Goal: Task Accomplishment & Management: Manage account settings

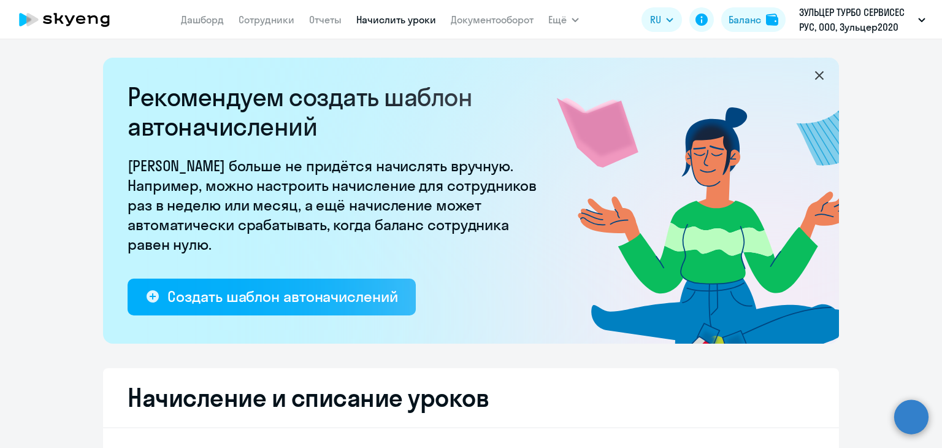
select select "10"
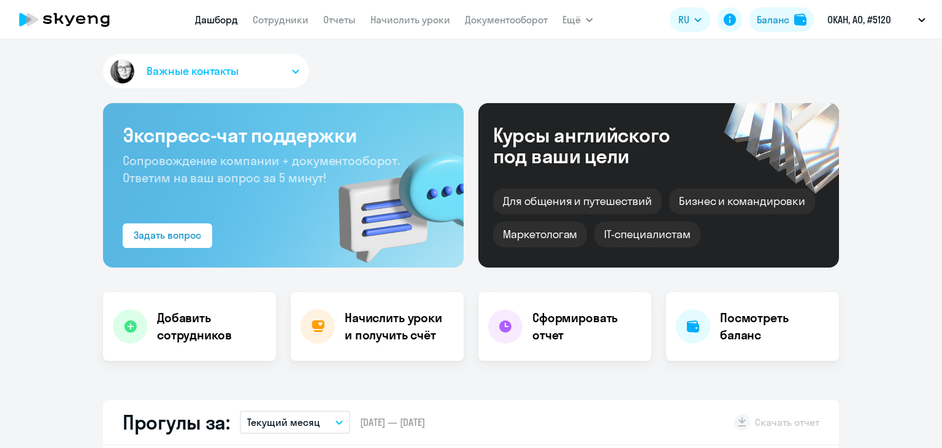
select select "30"
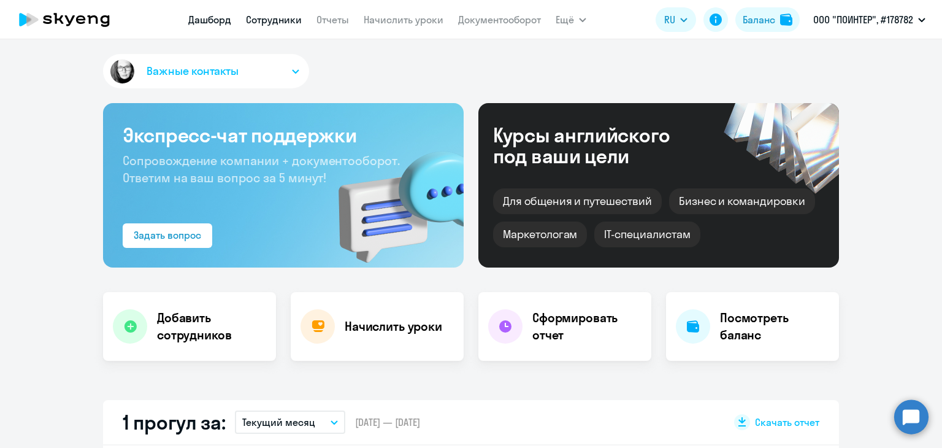
click at [271, 20] on link "Сотрудники" at bounding box center [274, 19] width 56 height 12
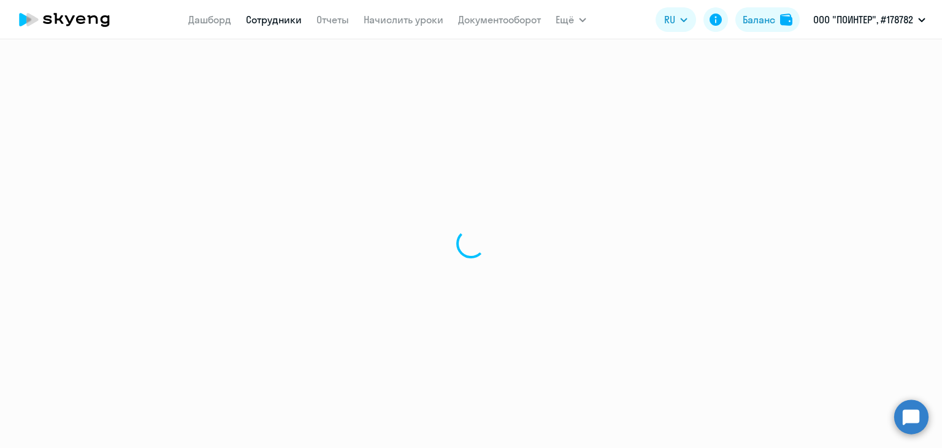
select select "30"
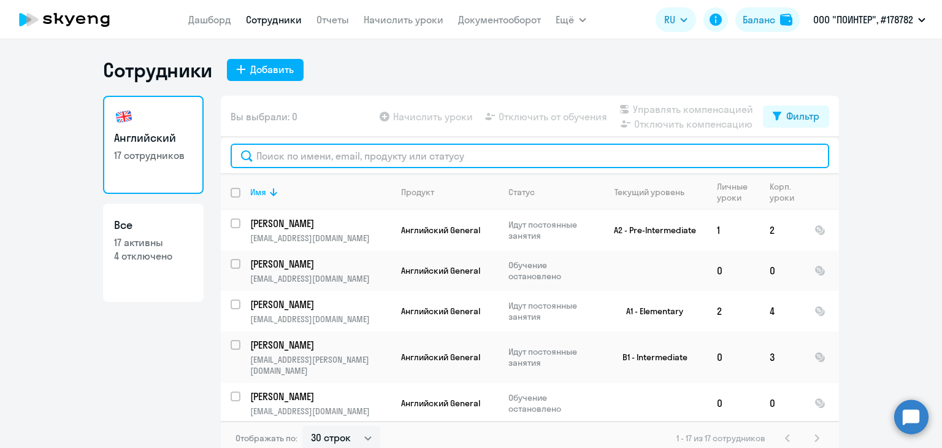
click at [280, 153] on input "text" at bounding box center [530, 155] width 598 height 25
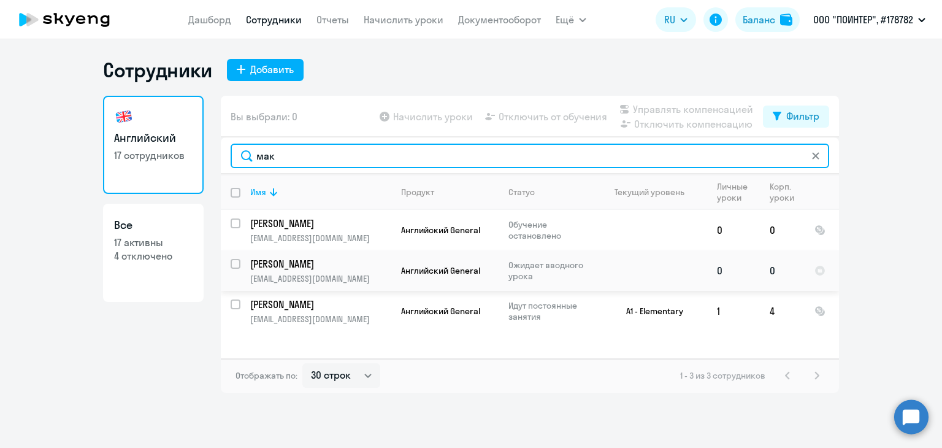
type input "мак"
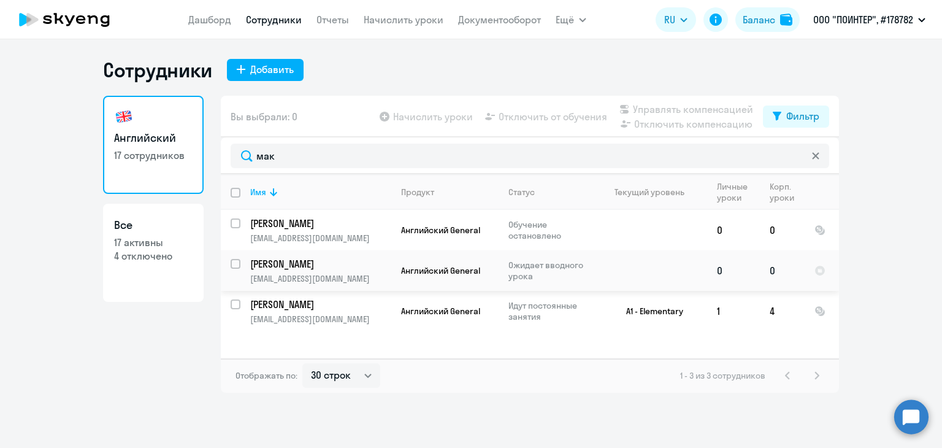
click at [233, 266] on input "select row 42371186" at bounding box center [243, 271] width 25 height 25
checkbox input "true"
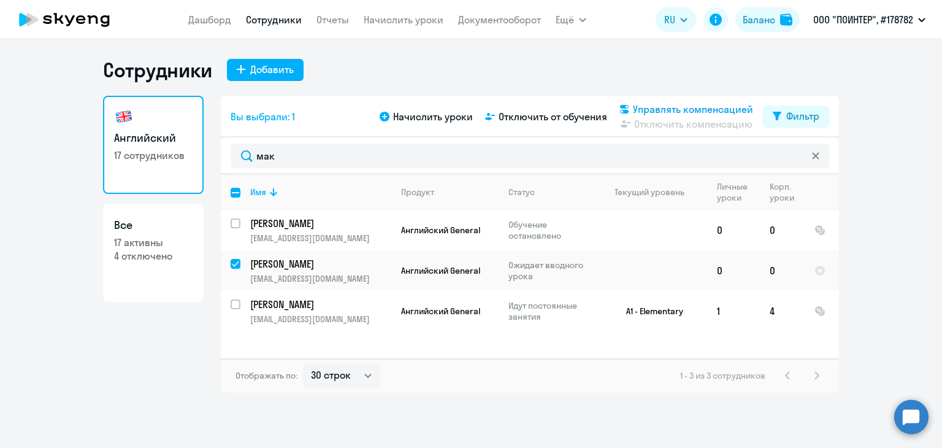
click at [673, 109] on span "Управлять компенсацией" at bounding box center [693, 109] width 120 height 15
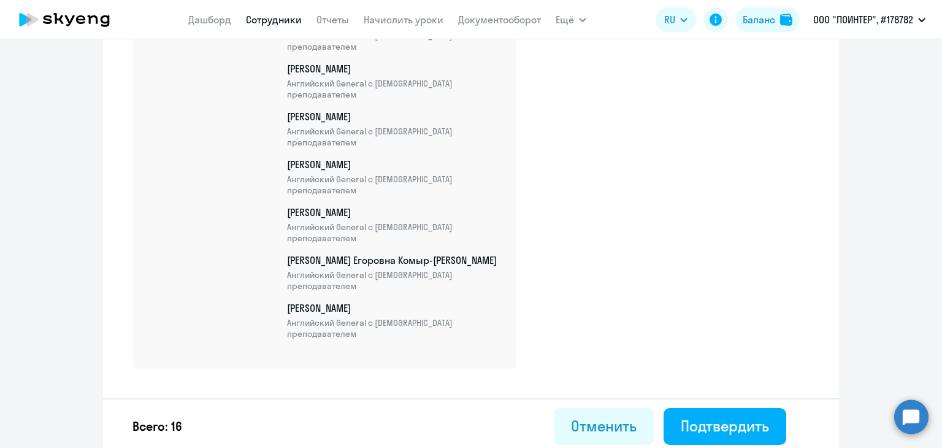
scroll to position [786, 0]
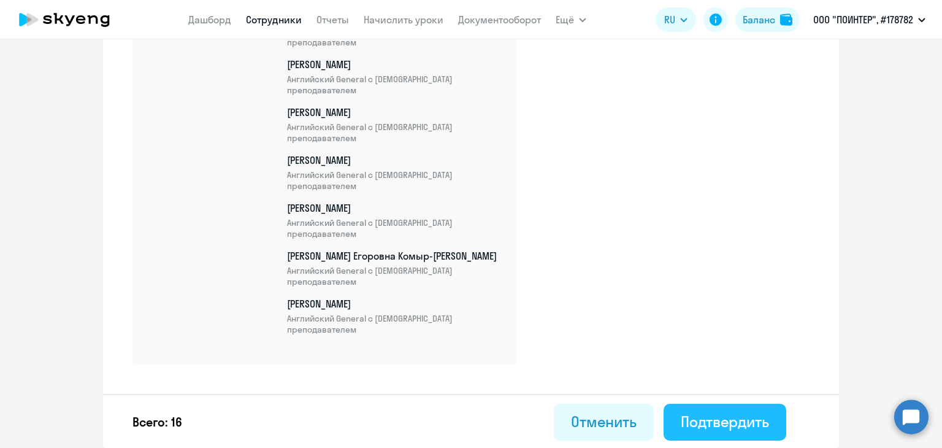
click at [704, 411] on div "Подтвердить" at bounding box center [725, 421] width 88 height 20
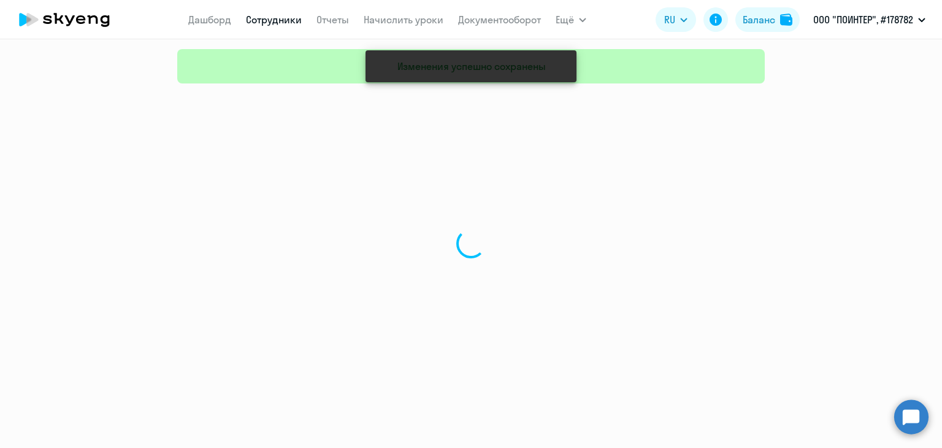
select select "30"
